Goal: Task Accomplishment & Management: Use online tool/utility

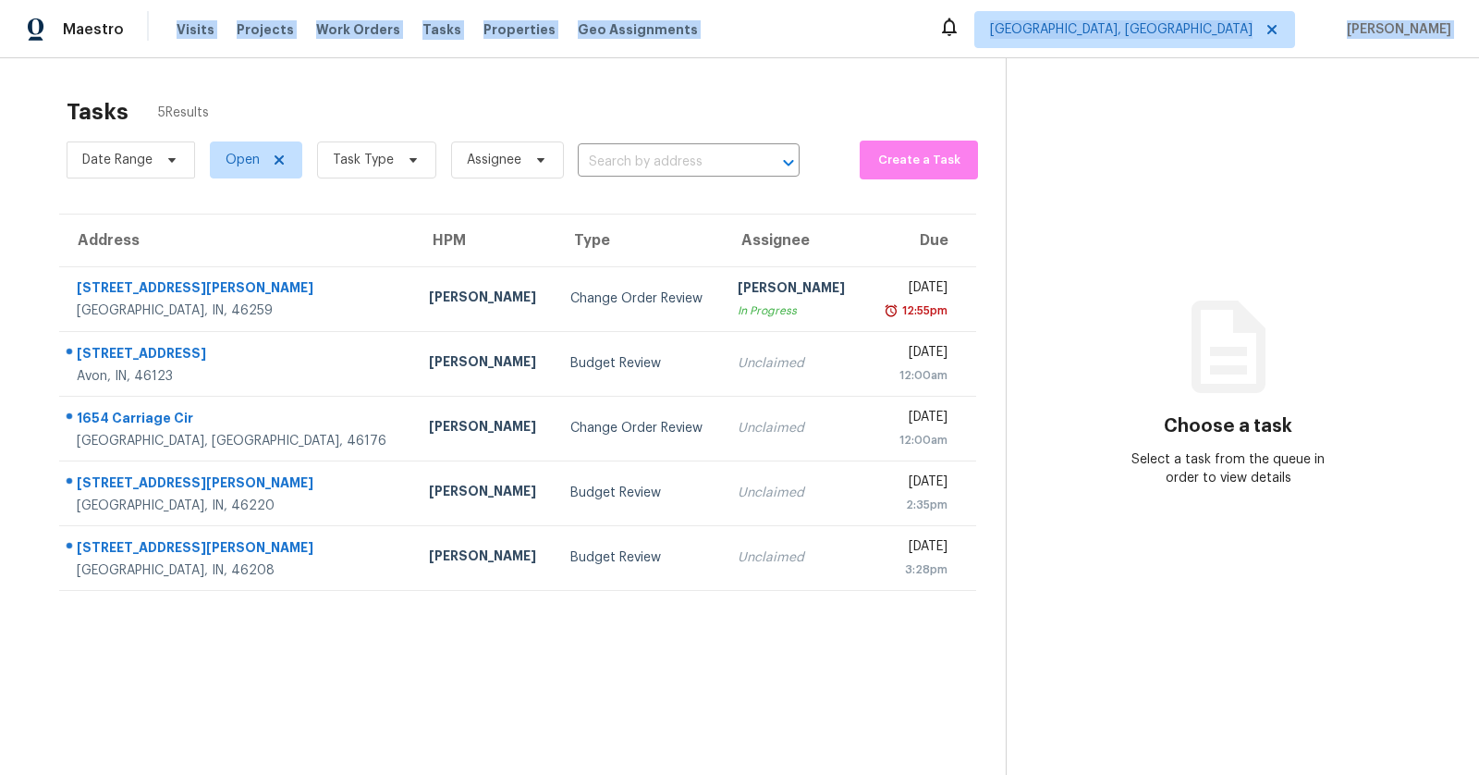
drag, startPoint x: 108, startPoint y: 72, endPoint x: 105, endPoint y: 42, distance: 30.6
click at [105, 43] on div "Maestro Visits Projects Work Orders Tasks Properties Geo Assignments Indianapol…" at bounding box center [739, 387] width 1479 height 775
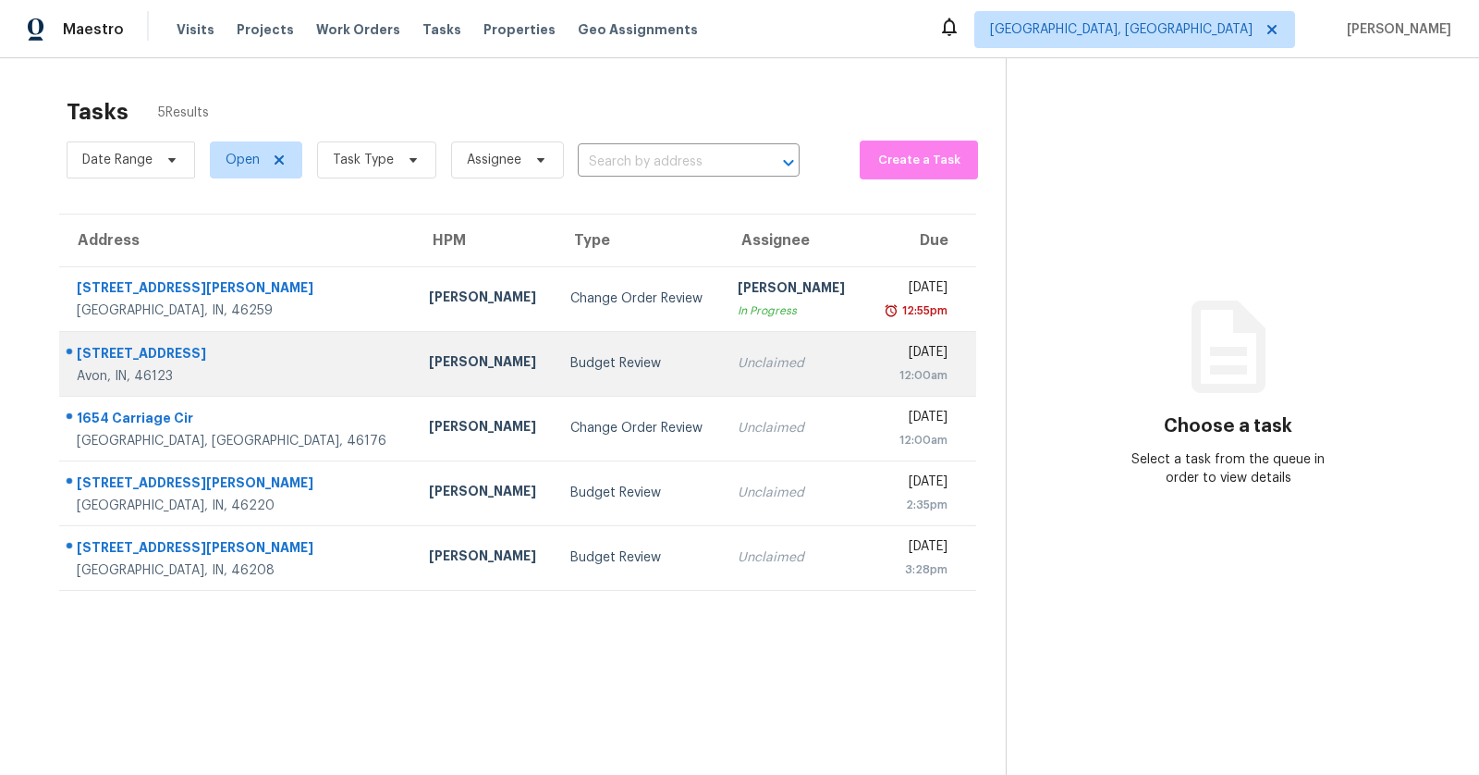
click at [429, 357] on div "Isaul Martinez" at bounding box center [485, 363] width 112 height 23
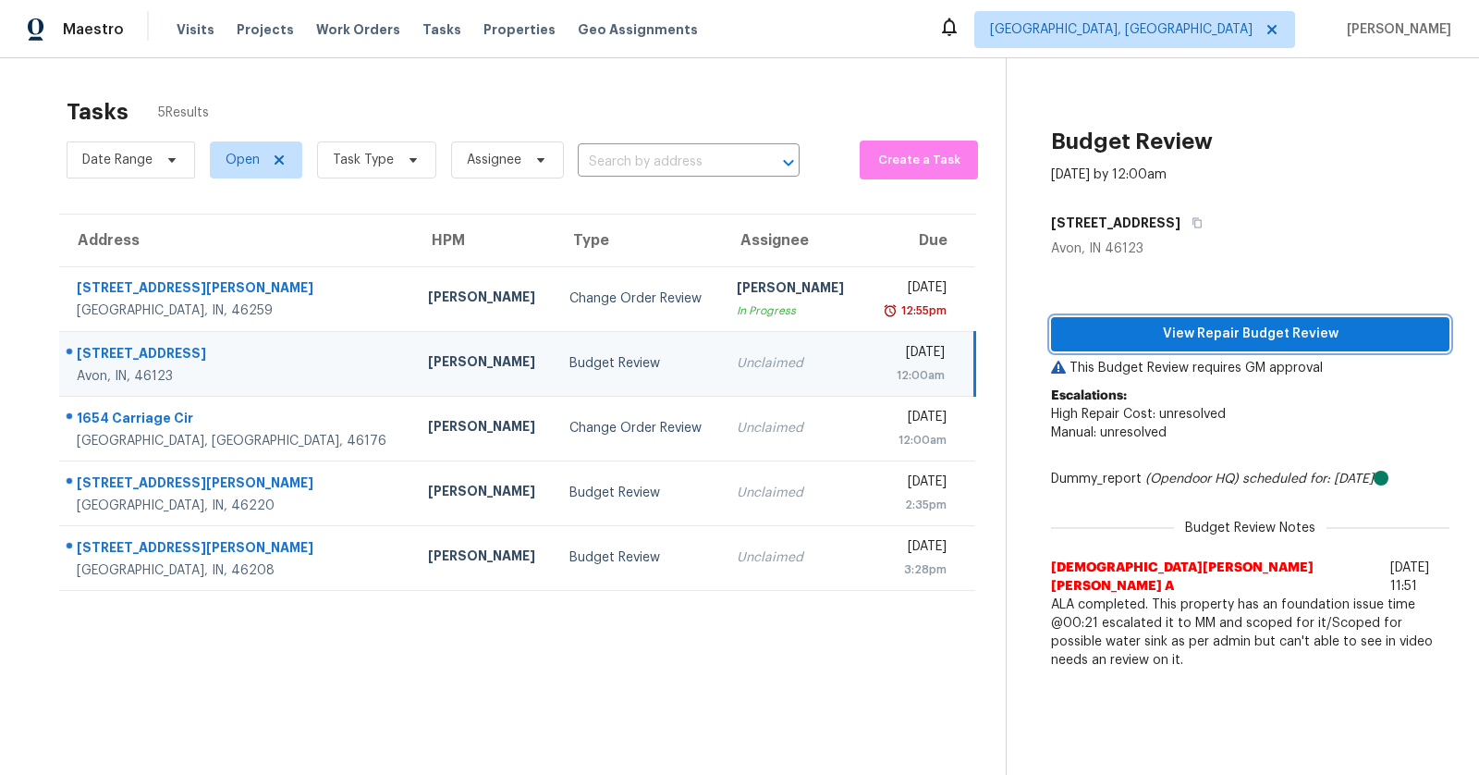
click at [1176, 332] on span "View Repair Budget Review" at bounding box center [1250, 334] width 369 height 23
click at [1111, 321] on button "View Repair Budget Review" at bounding box center [1250, 334] width 399 height 34
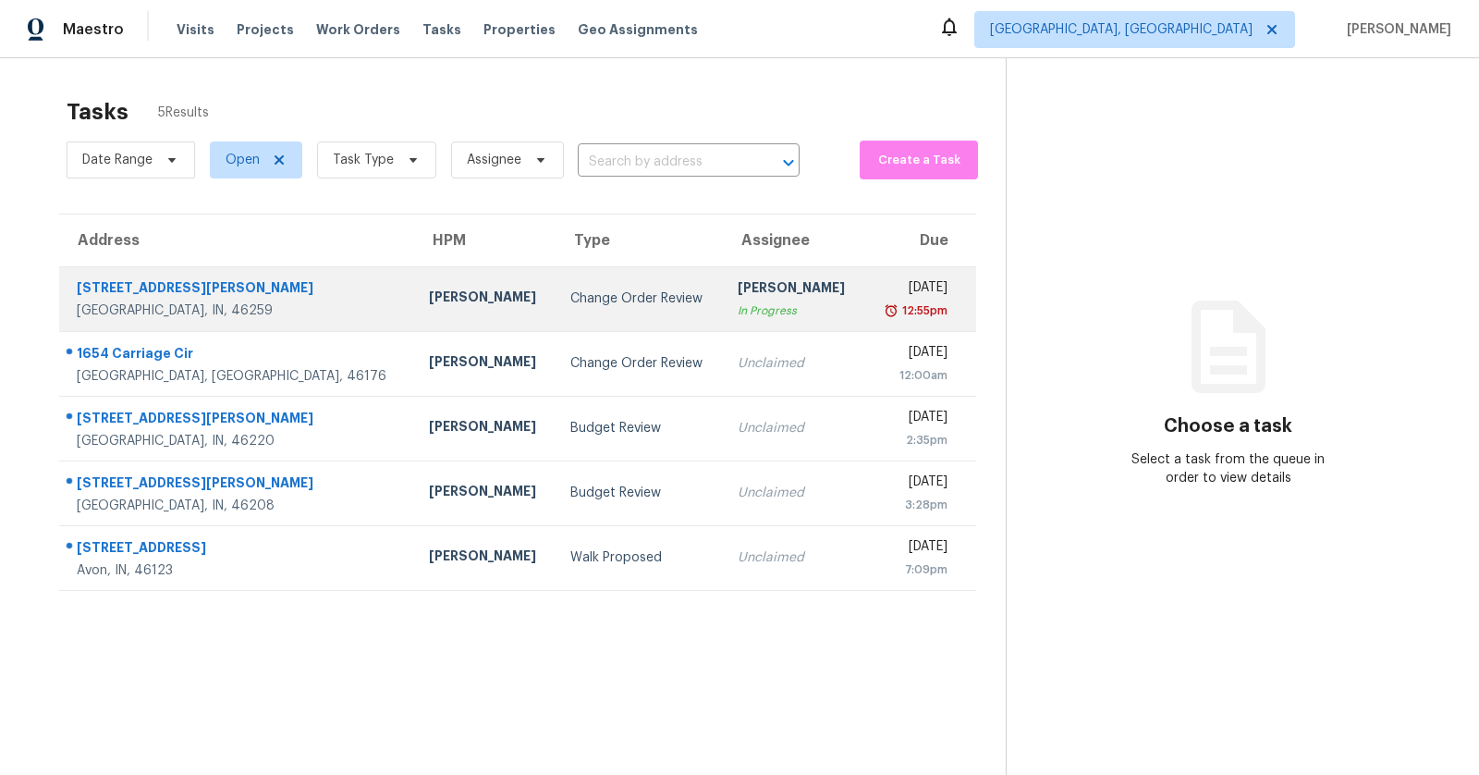
scroll to position [1, 0]
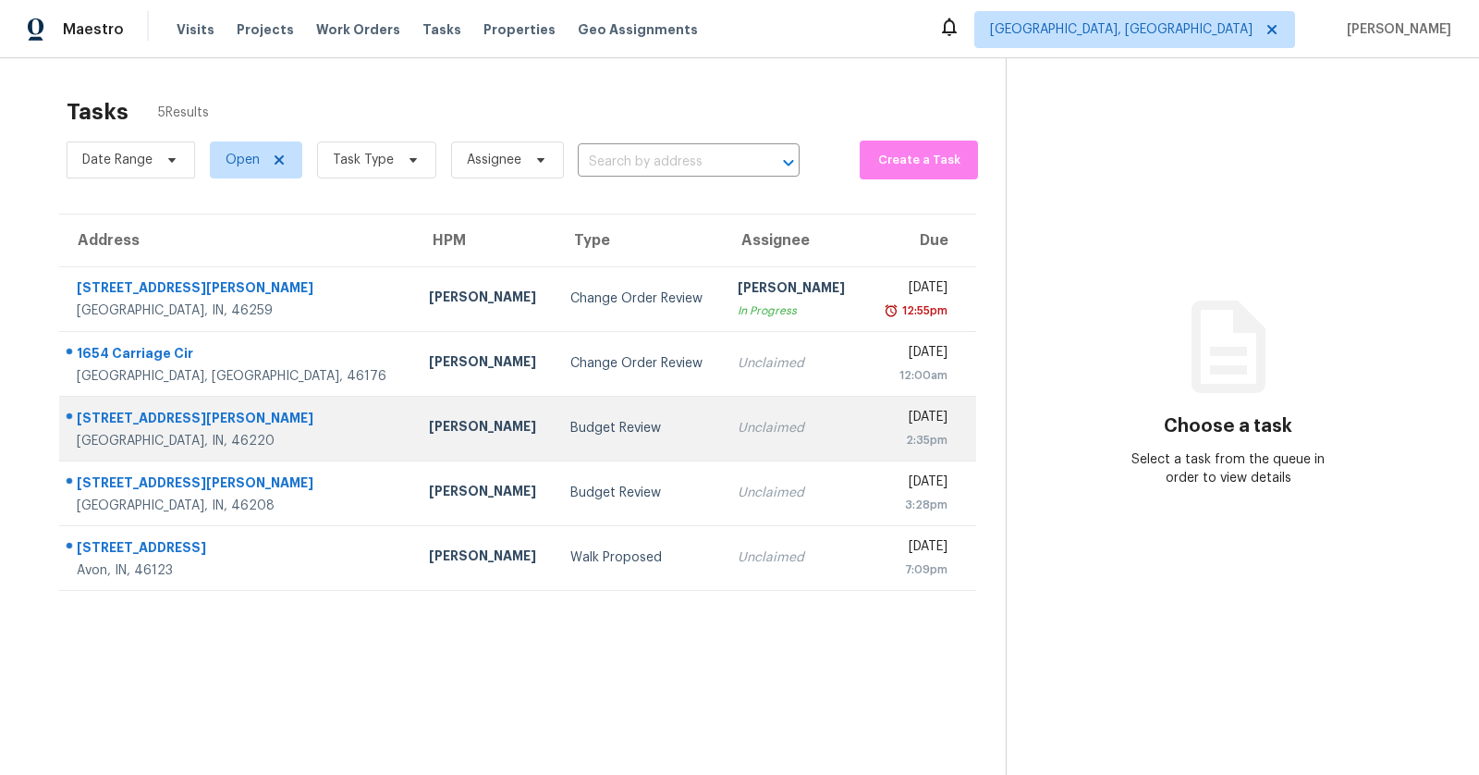
click at [570, 425] on div "Budget Review" at bounding box center [639, 428] width 138 height 18
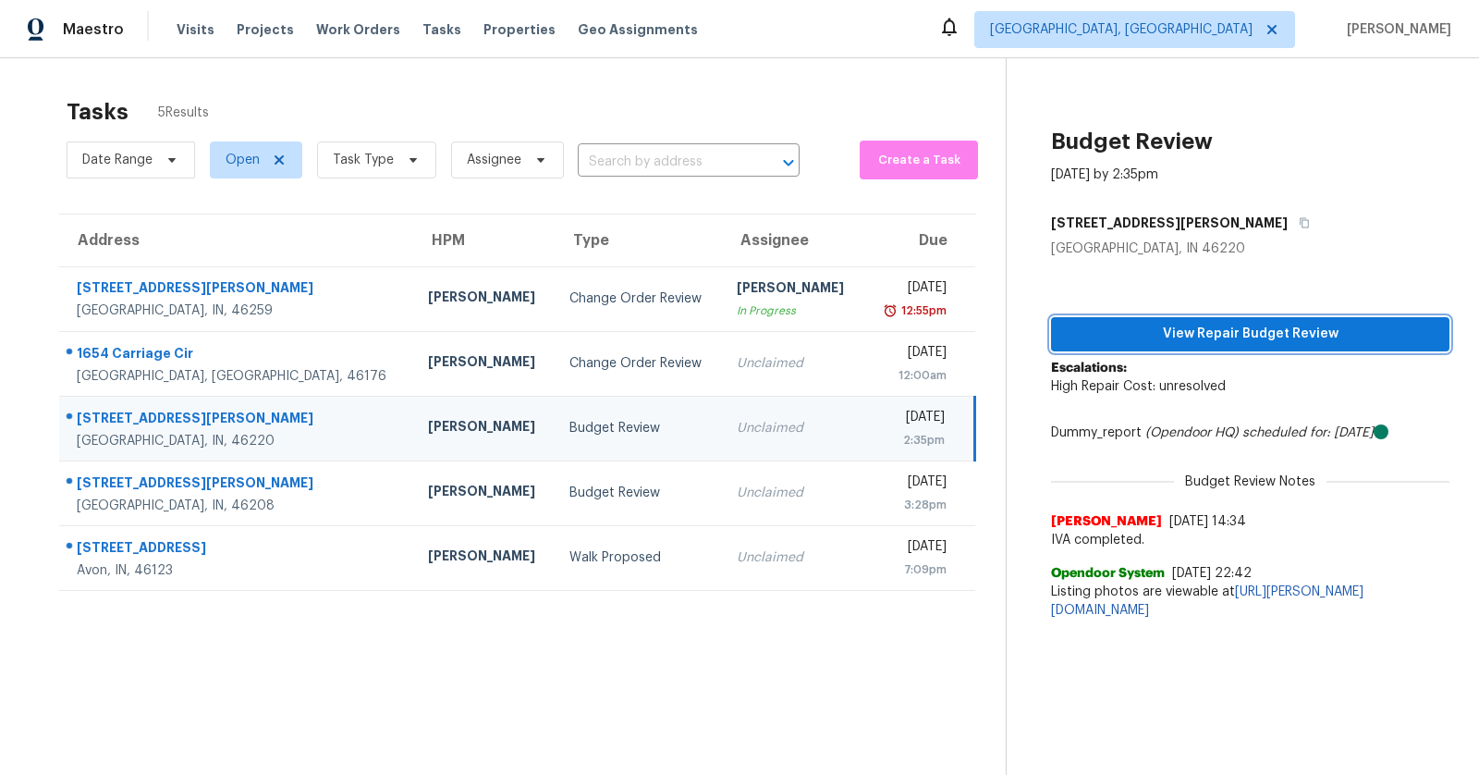
click at [1343, 332] on span "View Repair Budget Review" at bounding box center [1250, 334] width 369 height 23
